Goal: Go to known website: Access a specific website the user already knows

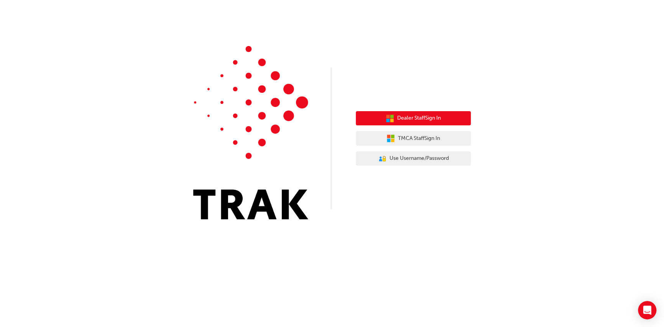
click at [402, 117] on span "Dealer Staff Sign In" at bounding box center [419, 118] width 44 height 9
